Goal: Task Accomplishment & Management: Manage account settings

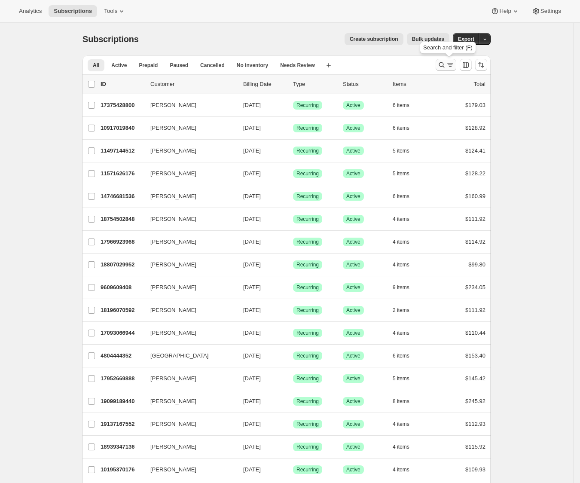
click at [442, 64] on icon "Search and filter results" at bounding box center [442, 65] width 9 height 9
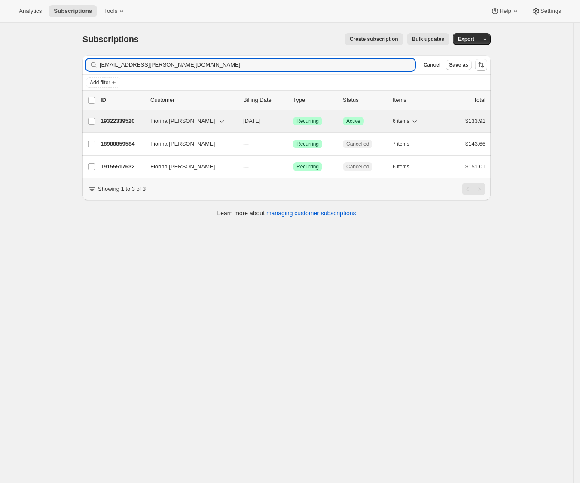
type input "[EMAIL_ADDRESS][PERSON_NAME][DOMAIN_NAME]"
click at [120, 123] on p "19322339520" at bounding box center [122, 121] width 43 height 9
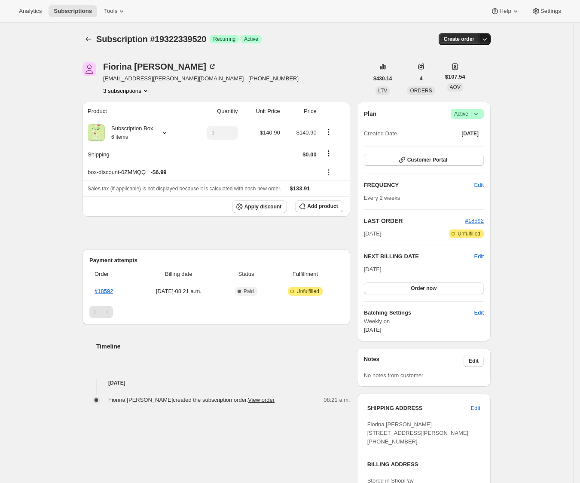
click at [489, 39] on icon "button" at bounding box center [485, 39] width 9 height 9
click at [513, 72] on div "Subscription #19322339520. This page is ready Subscription #19322339520 Success…" at bounding box center [287, 322] width 574 height 599
click at [481, 110] on icon at bounding box center [476, 114] width 9 height 9
click at [469, 146] on span "Cancel subscription" at bounding box center [468, 145] width 49 height 6
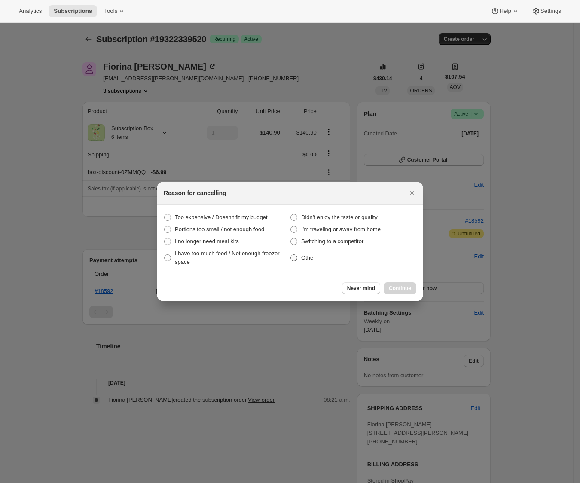
click at [307, 259] on span "Other" at bounding box center [308, 258] width 14 height 6
click at [291, 255] on input "Other" at bounding box center [291, 255] width 0 height 0
radio input "true"
click at [393, 285] on span "Continue" at bounding box center [400, 288] width 22 height 7
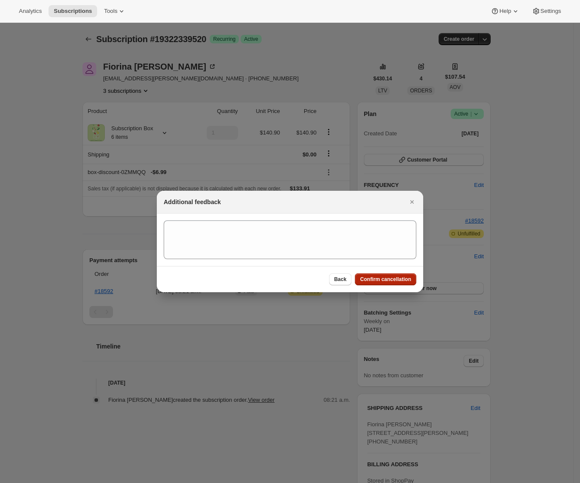
click at [393, 279] on span "Confirm cancellation" at bounding box center [385, 279] width 51 height 7
